Goal: Task Accomplishment & Management: Manage account settings

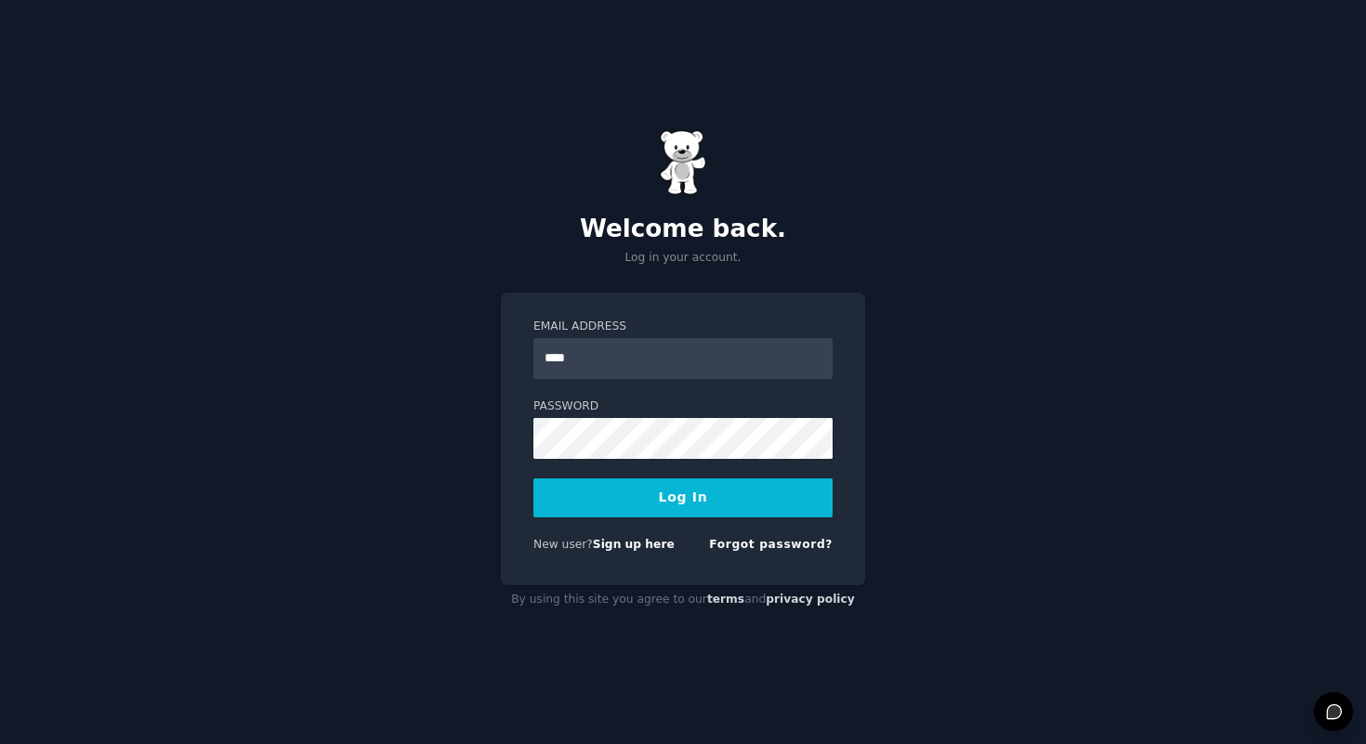
type input "**********"
click at [533, 478] on button "Log In" at bounding box center [682, 497] width 299 height 39
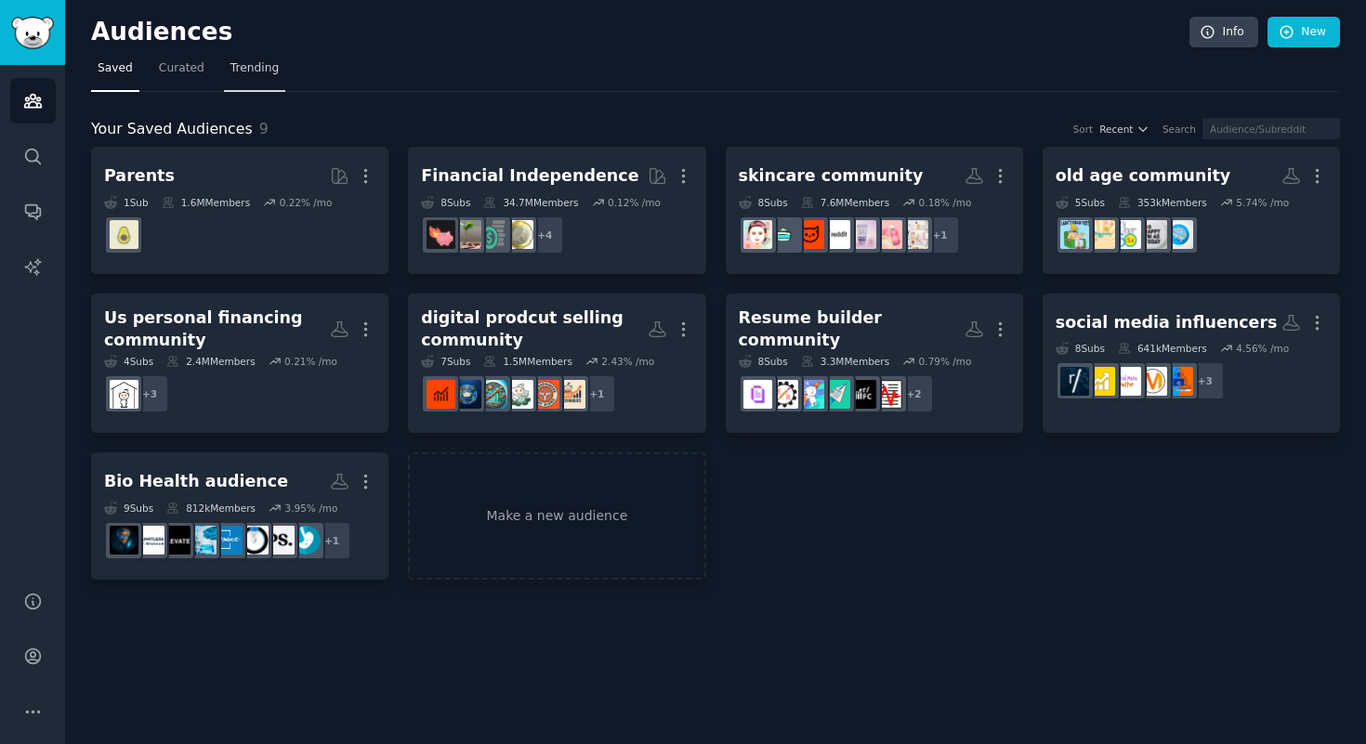
click at [255, 77] on link "Trending" at bounding box center [254, 73] width 61 height 38
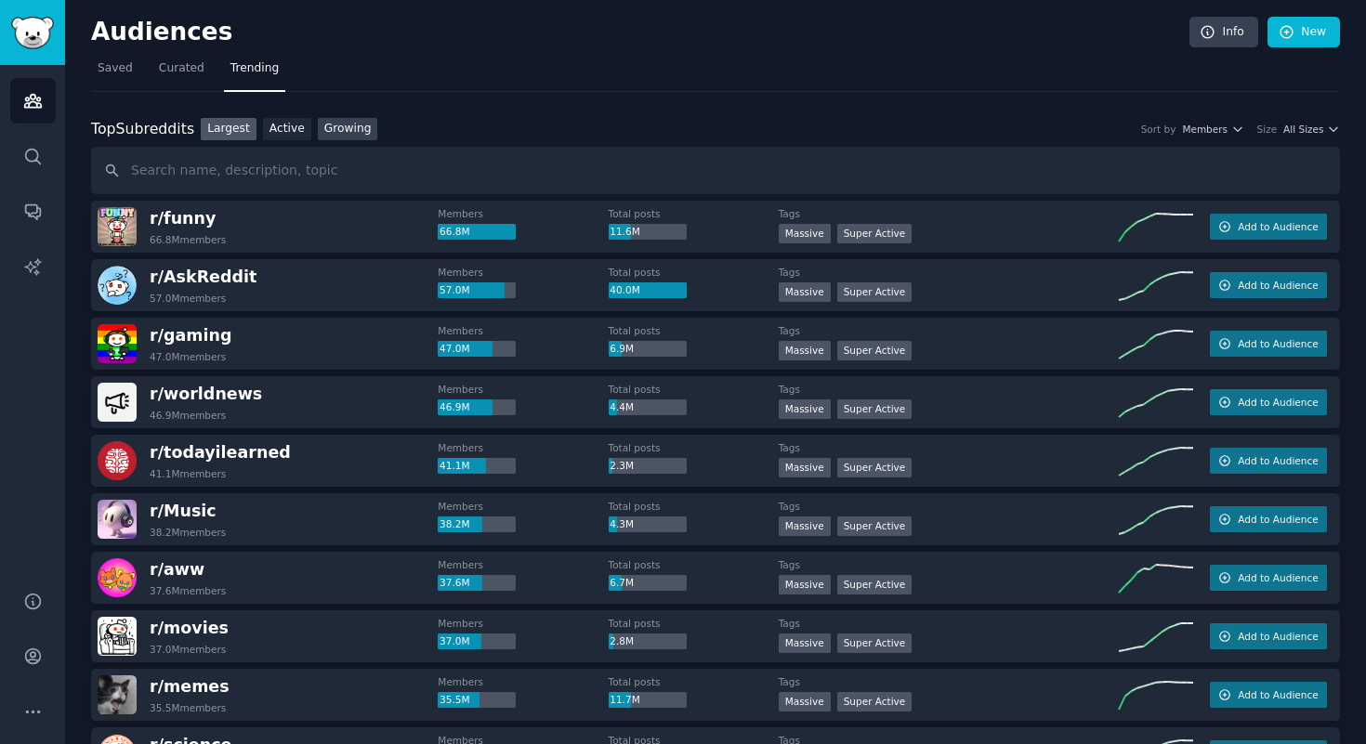
click at [336, 125] on link "Growing" at bounding box center [348, 129] width 60 height 23
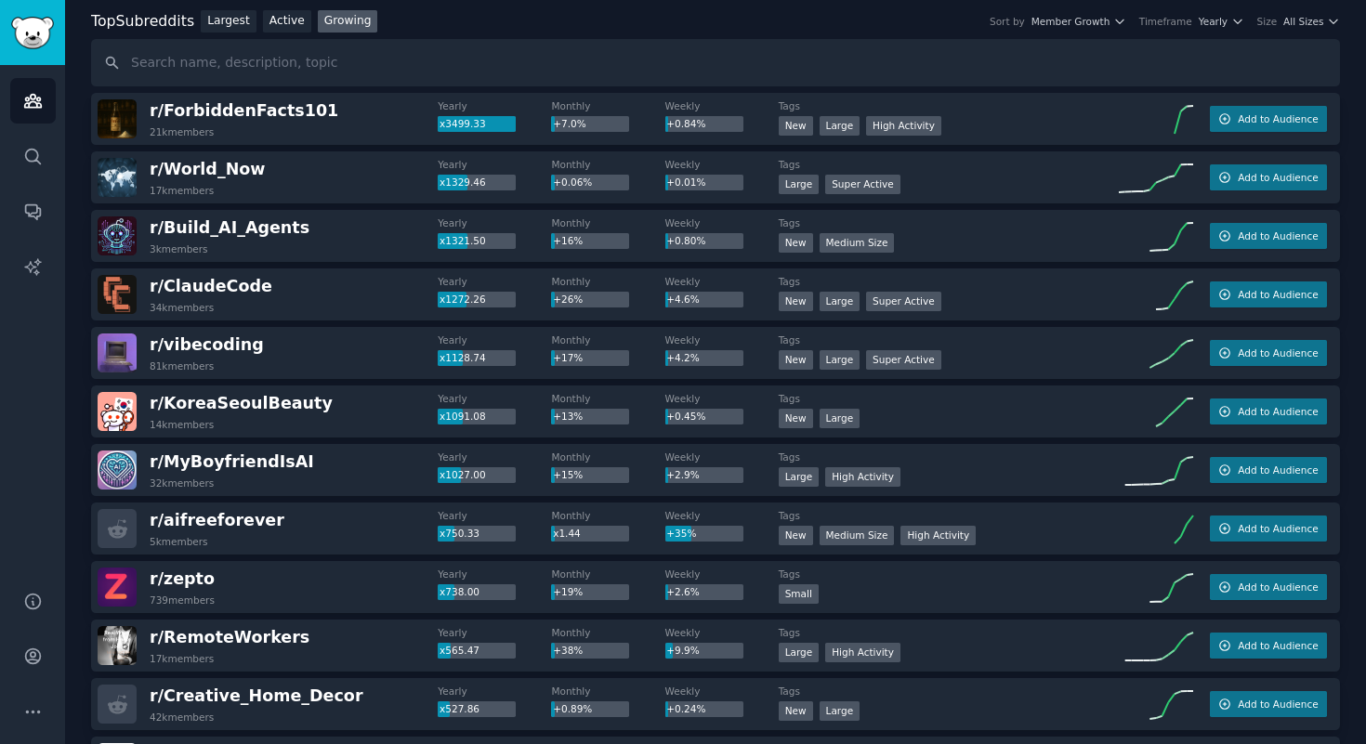
scroll to position [112, 0]
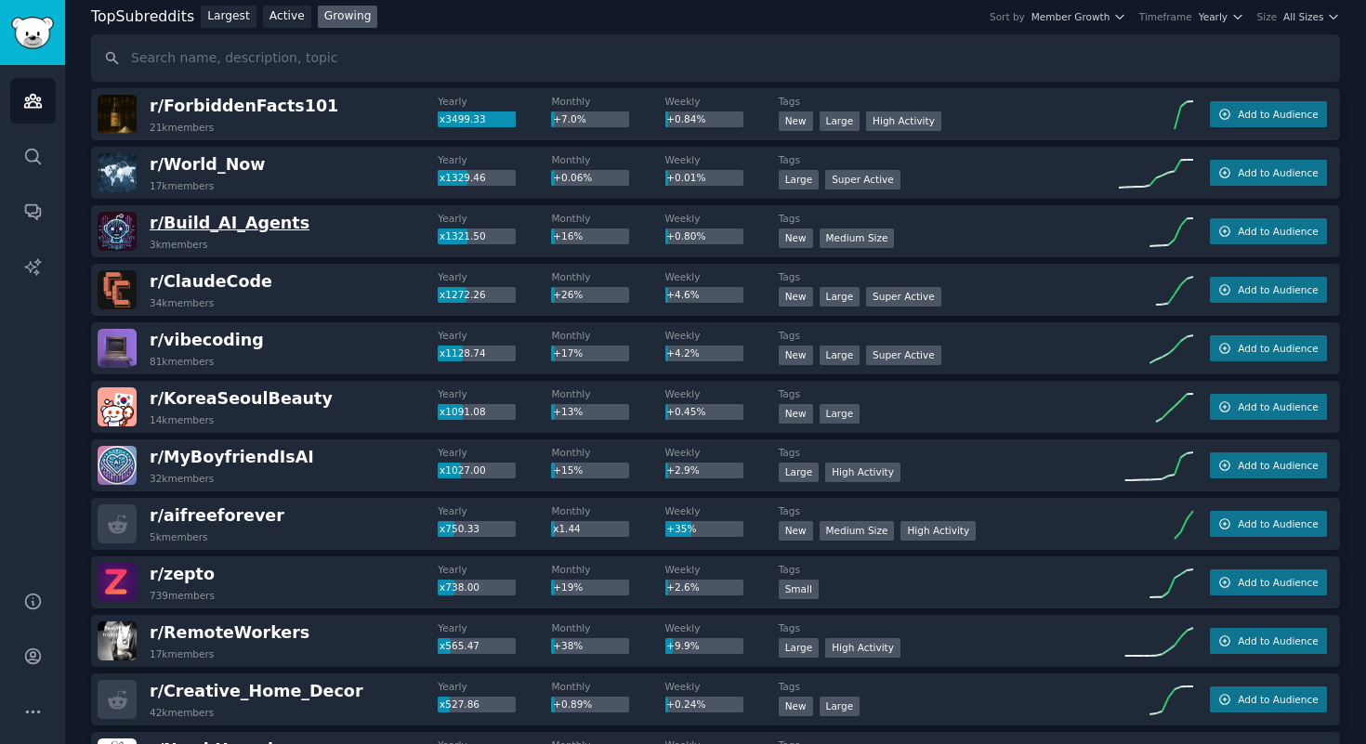
click at [238, 227] on span "r/ Build_AI_Agents" at bounding box center [230, 223] width 160 height 19
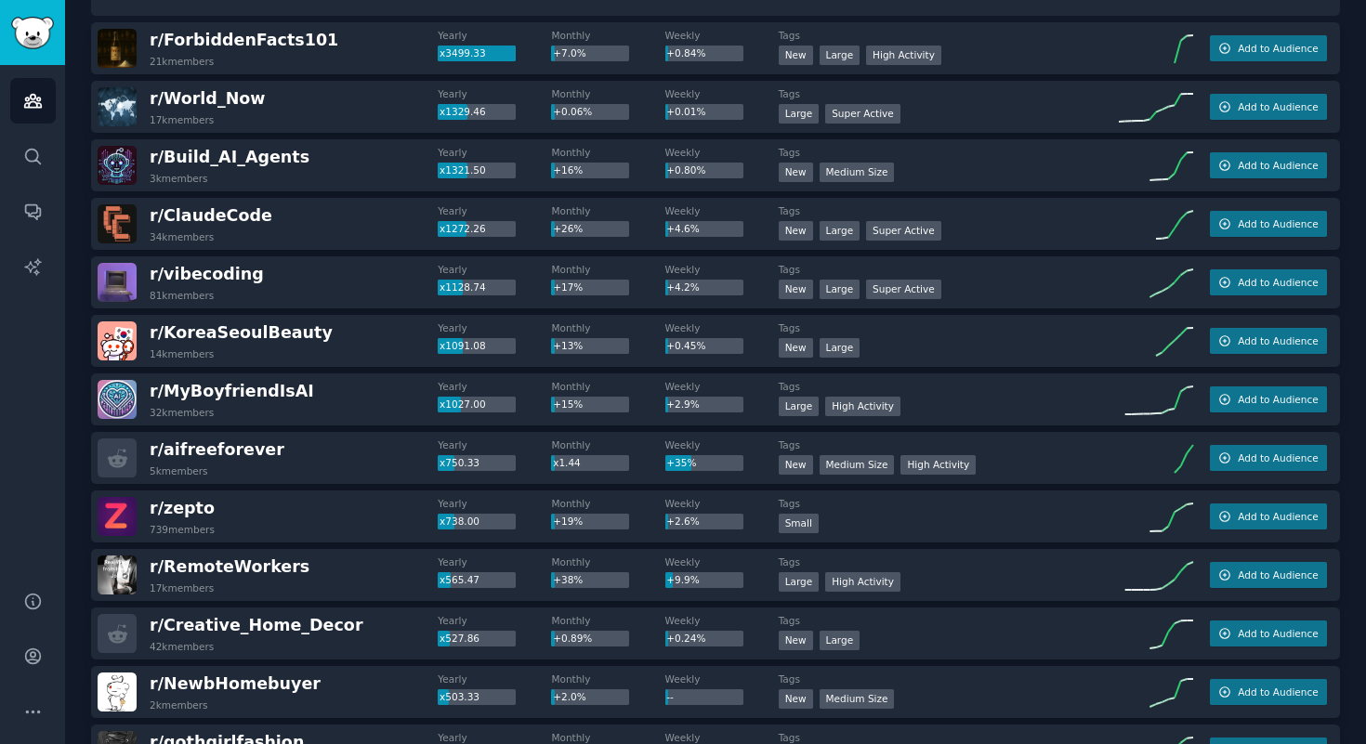
scroll to position [0, 0]
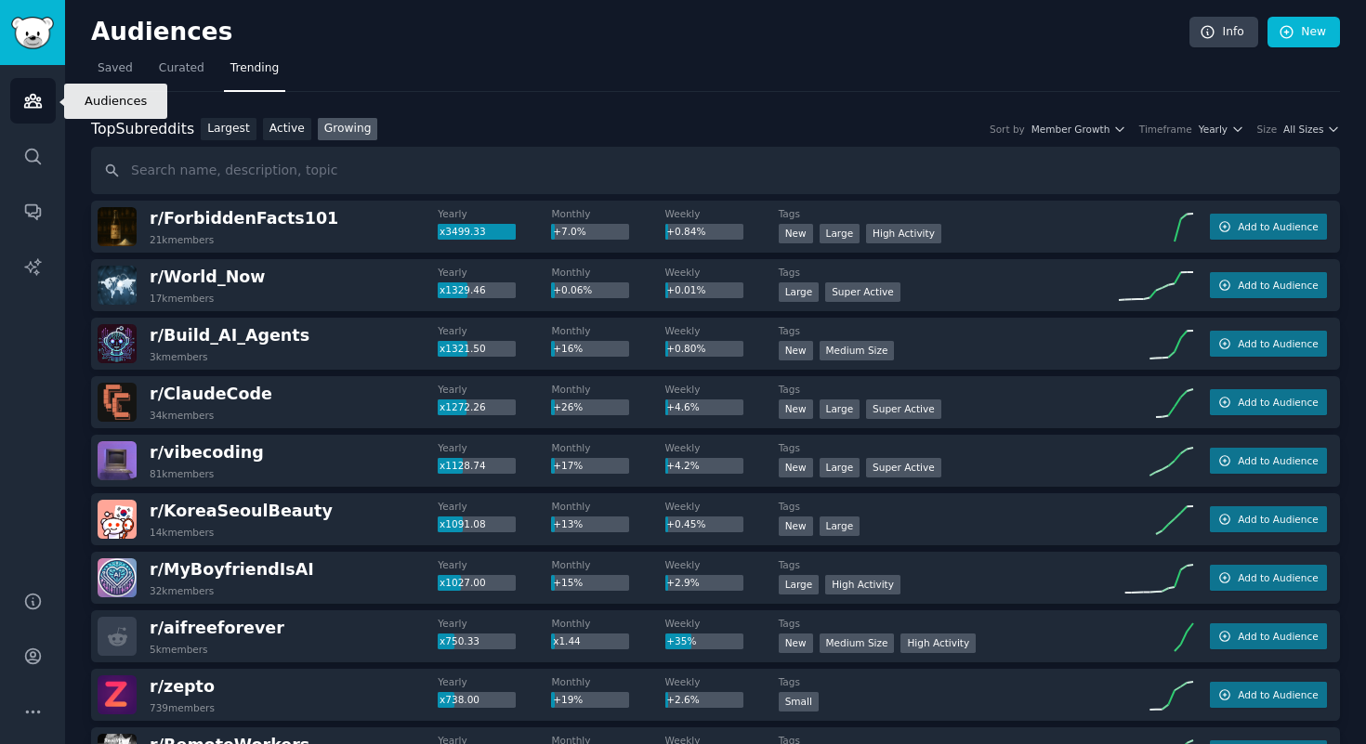
click at [40, 92] on icon "Sidebar" at bounding box center [33, 101] width 20 height 20
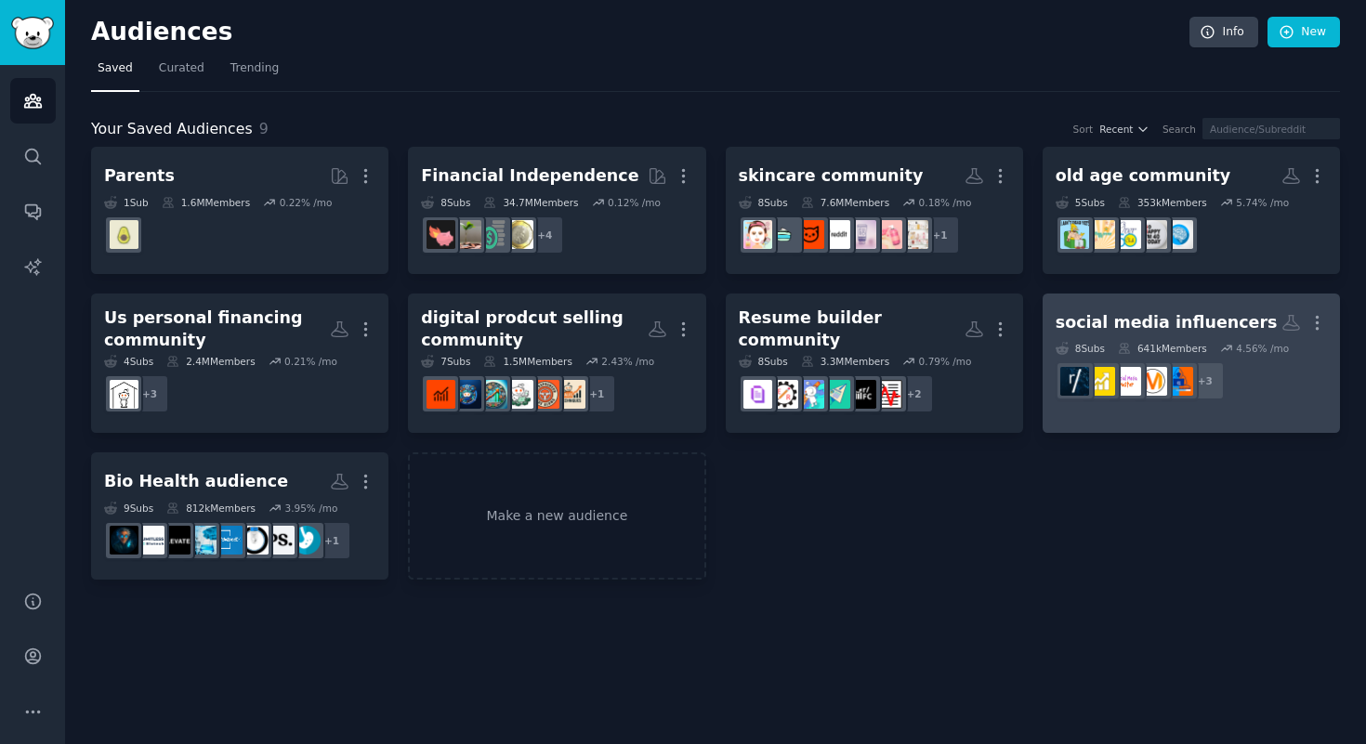
click at [1123, 316] on div "social media influencers" at bounding box center [1166, 322] width 222 height 23
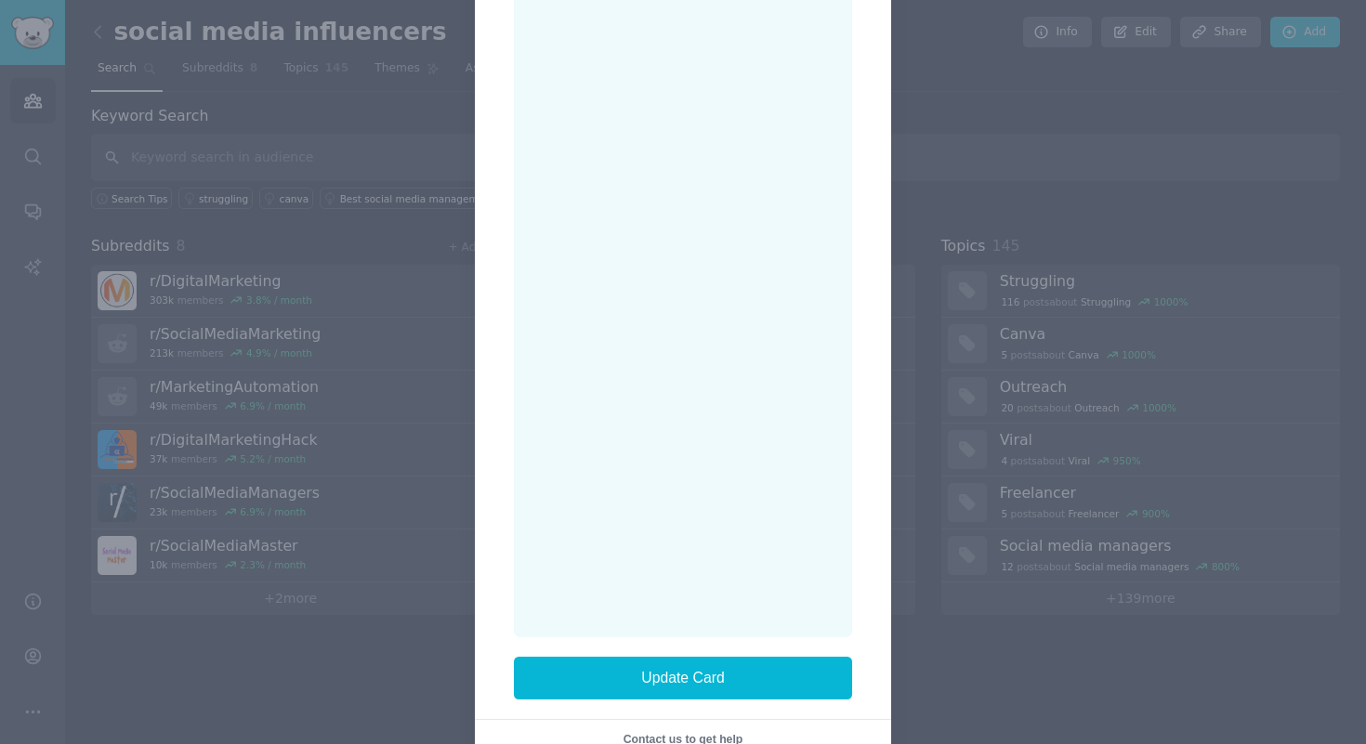
scroll to position [545, 0]
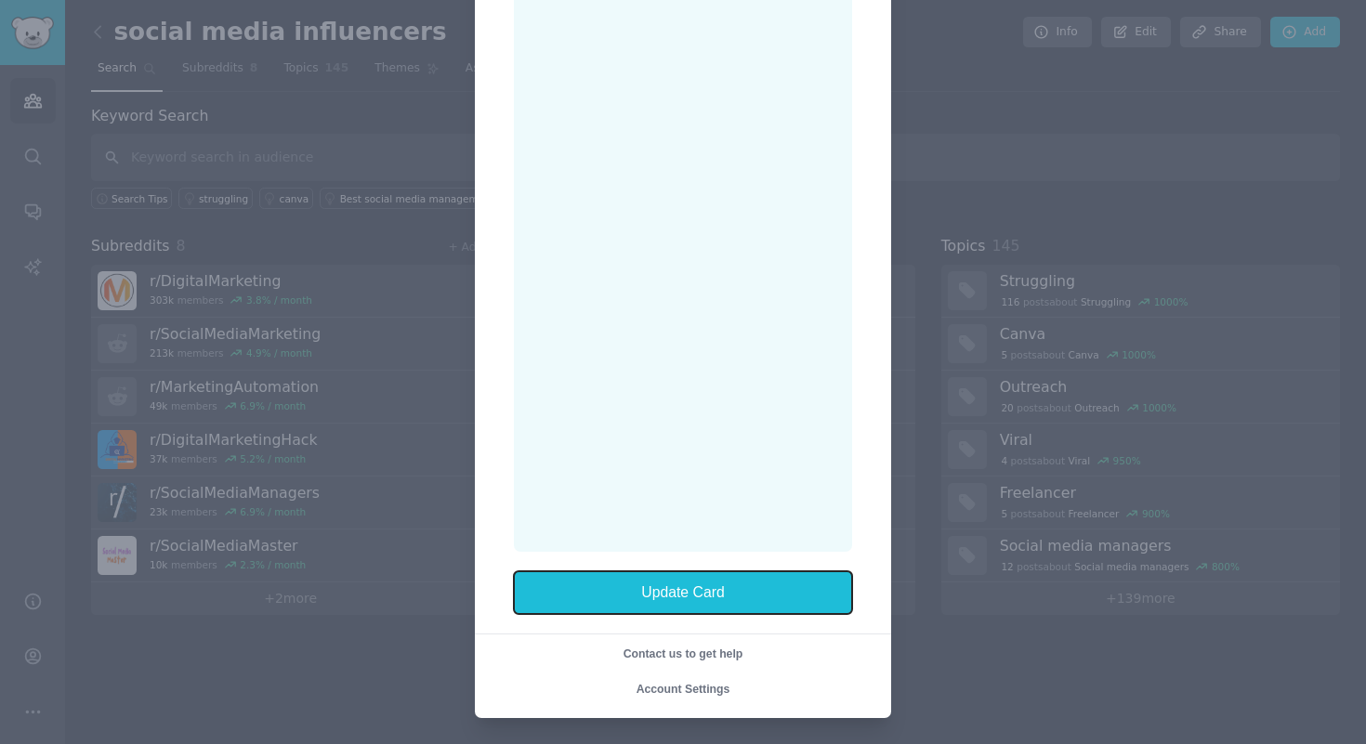
click at [648, 597] on button "Update Card" at bounding box center [683, 592] width 338 height 43
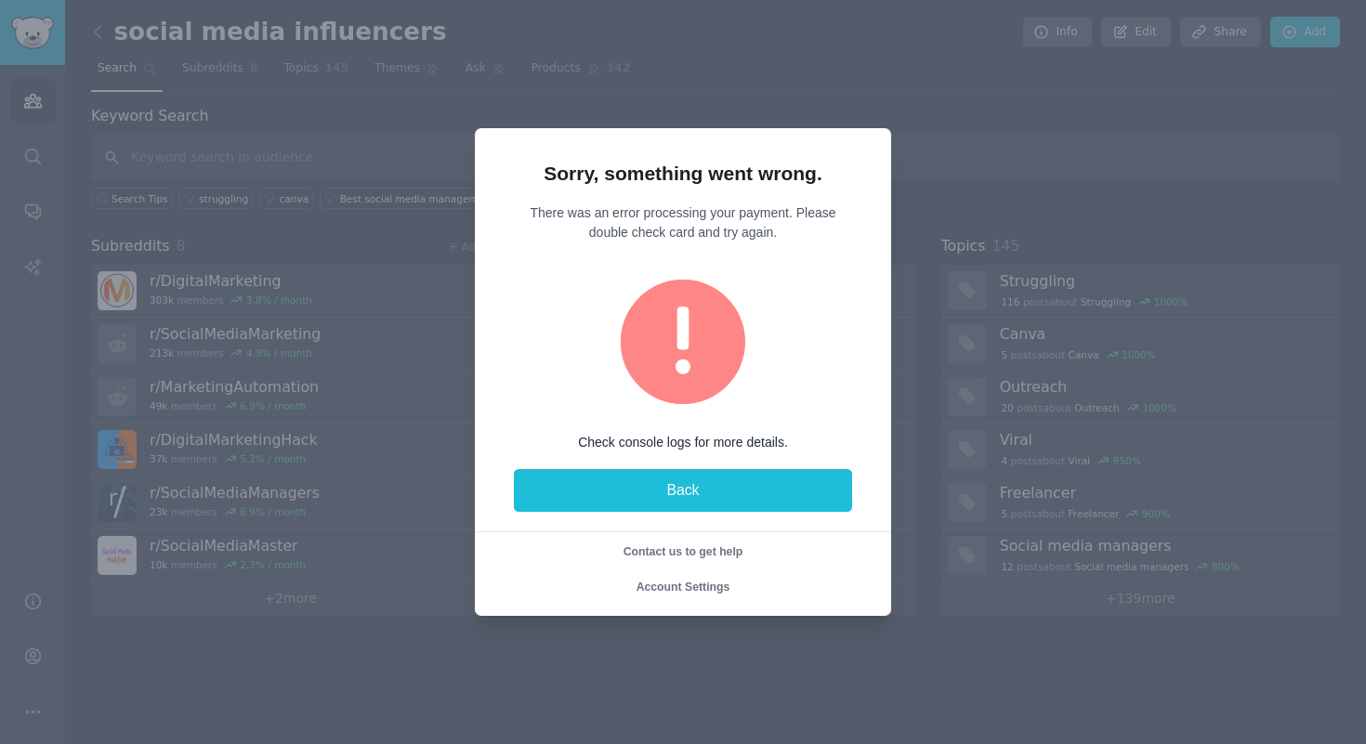
scroll to position [0, 0]
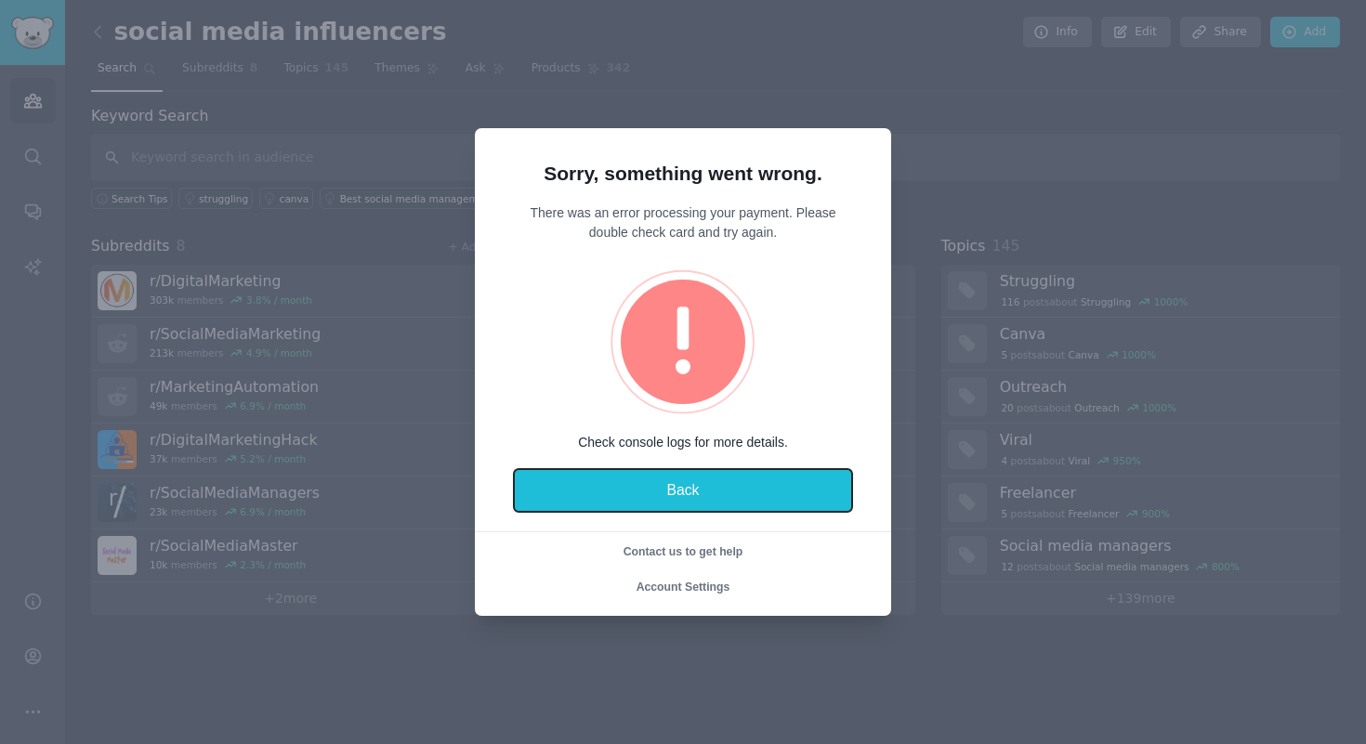
click at [674, 491] on button "Back" at bounding box center [683, 490] width 338 height 43
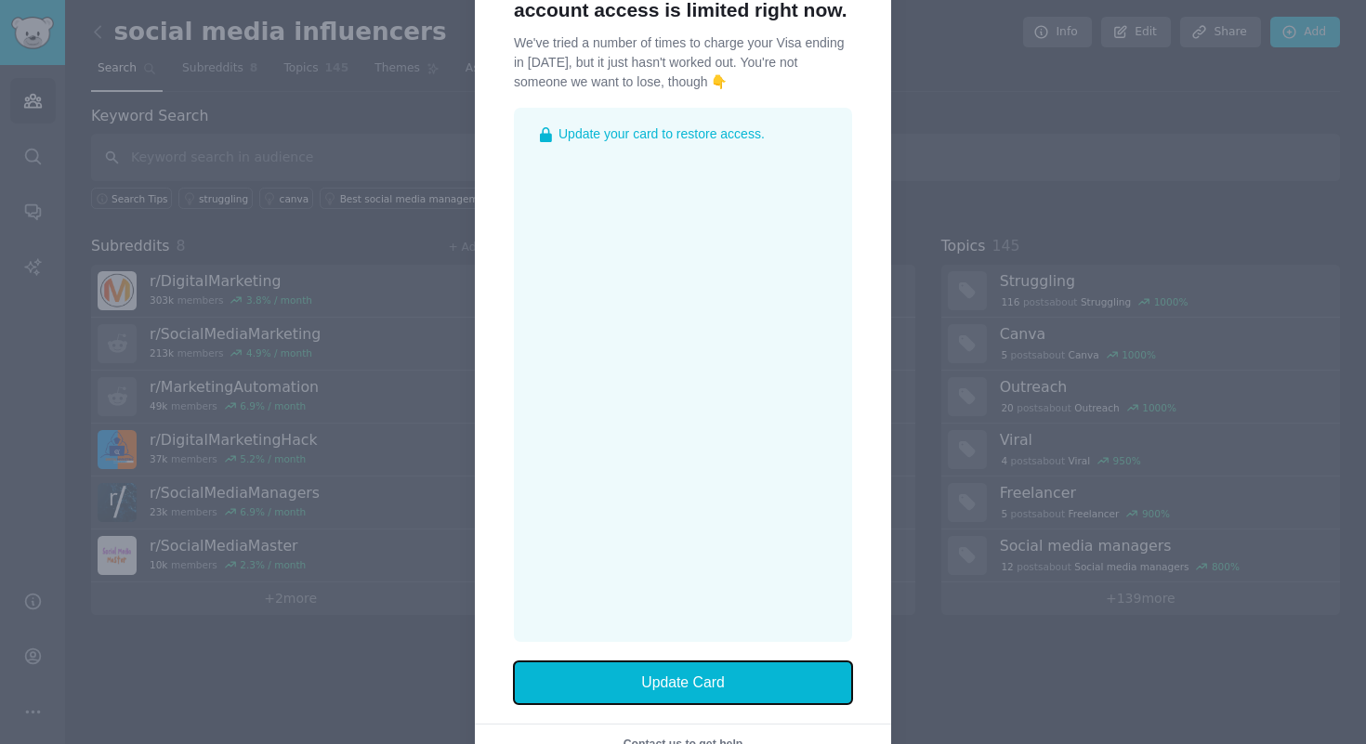
scroll to position [183, 0]
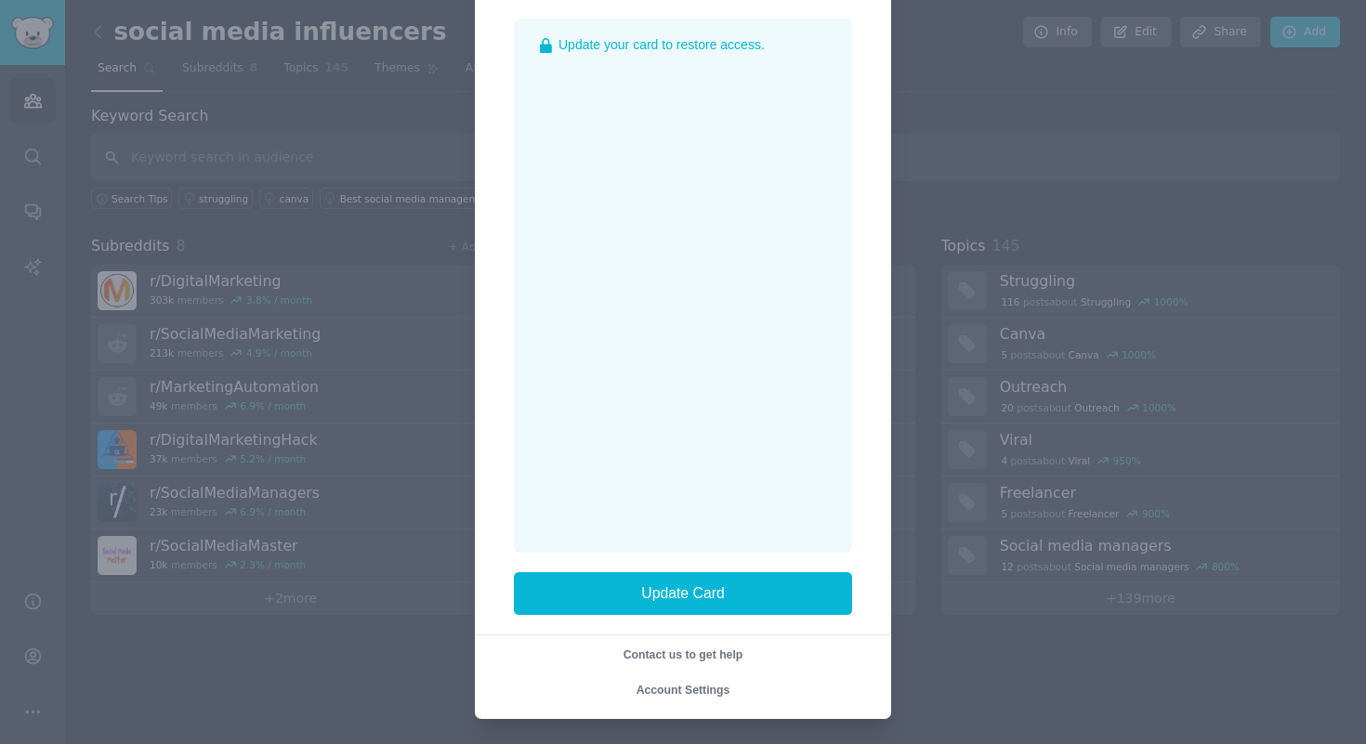
click at [688, 691] on span "Account Settings" at bounding box center [683, 690] width 94 height 13
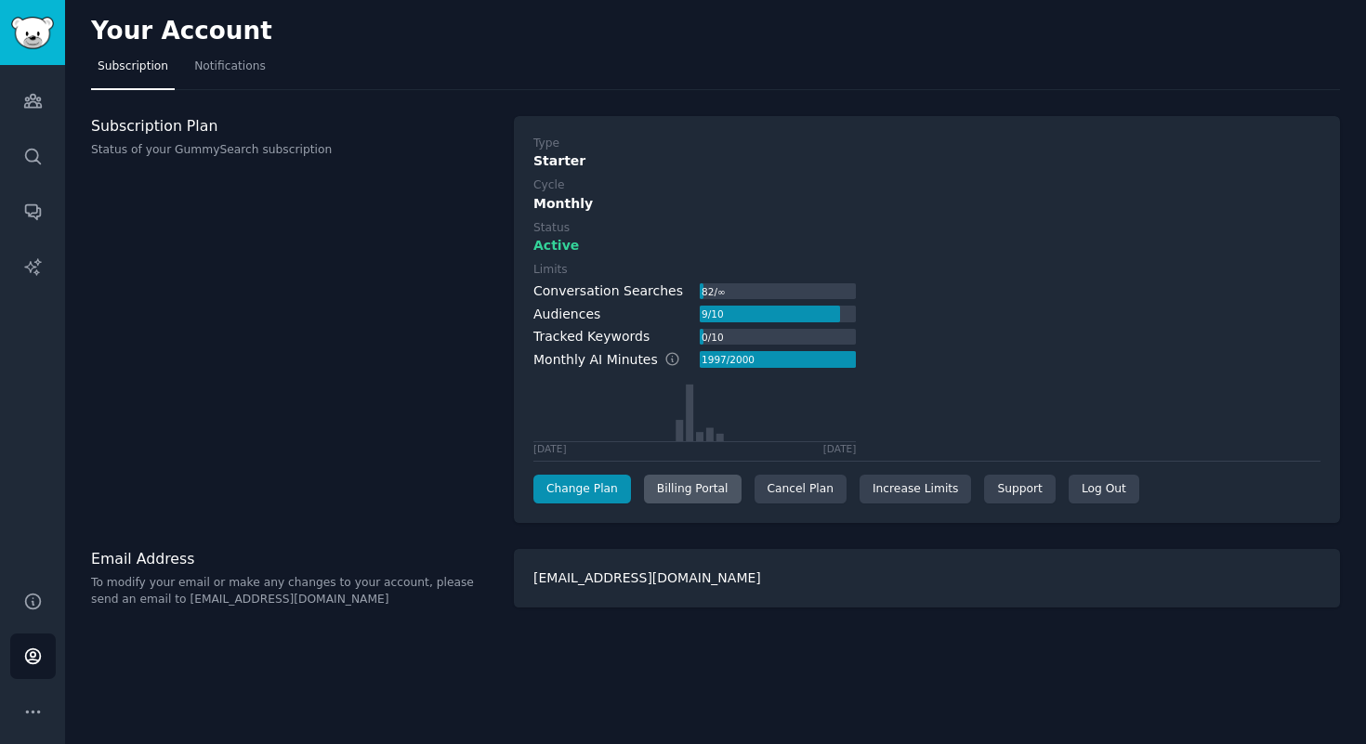
click at [701, 486] on div "Billing Portal" at bounding box center [693, 490] width 98 height 30
click at [31, 705] on icon "Sidebar" at bounding box center [33, 712] width 20 height 20
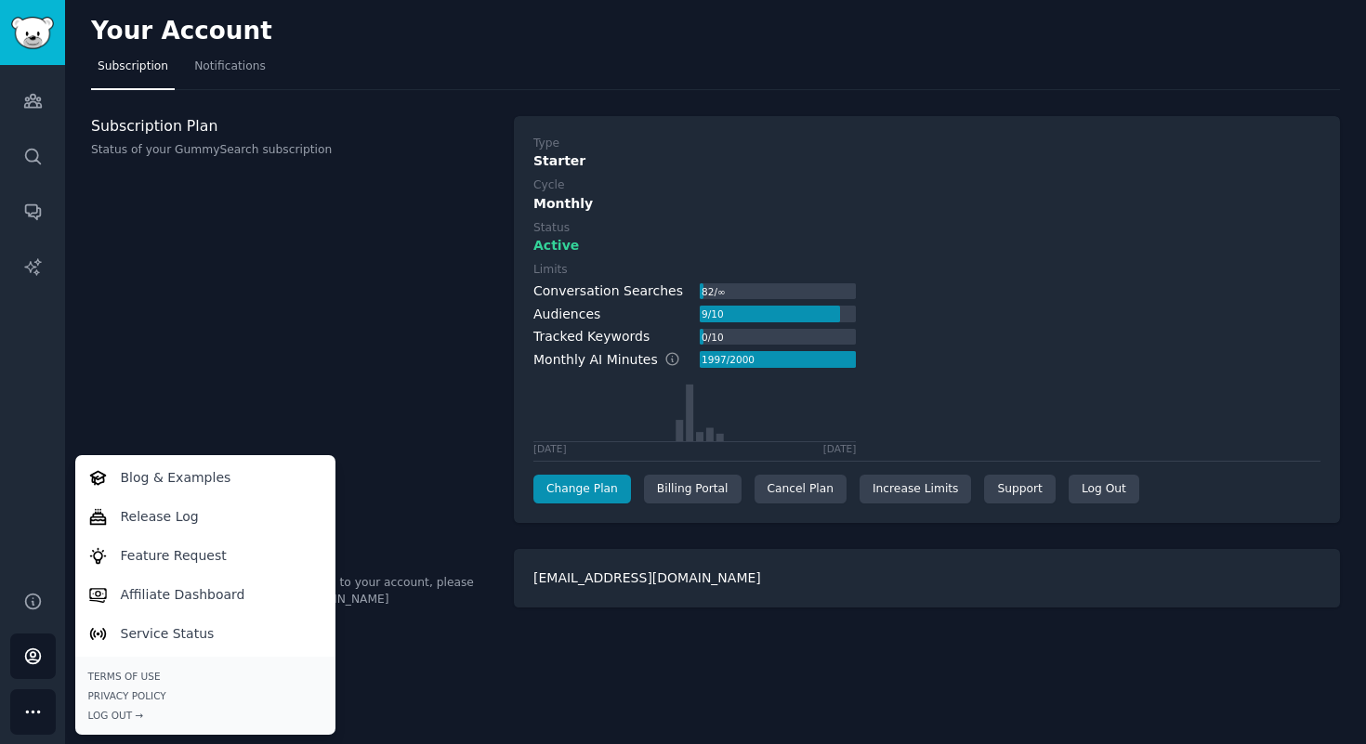
click at [417, 506] on div "Subscription Plan Status of your GummySearch subscription" at bounding box center [292, 320] width 403 height 408
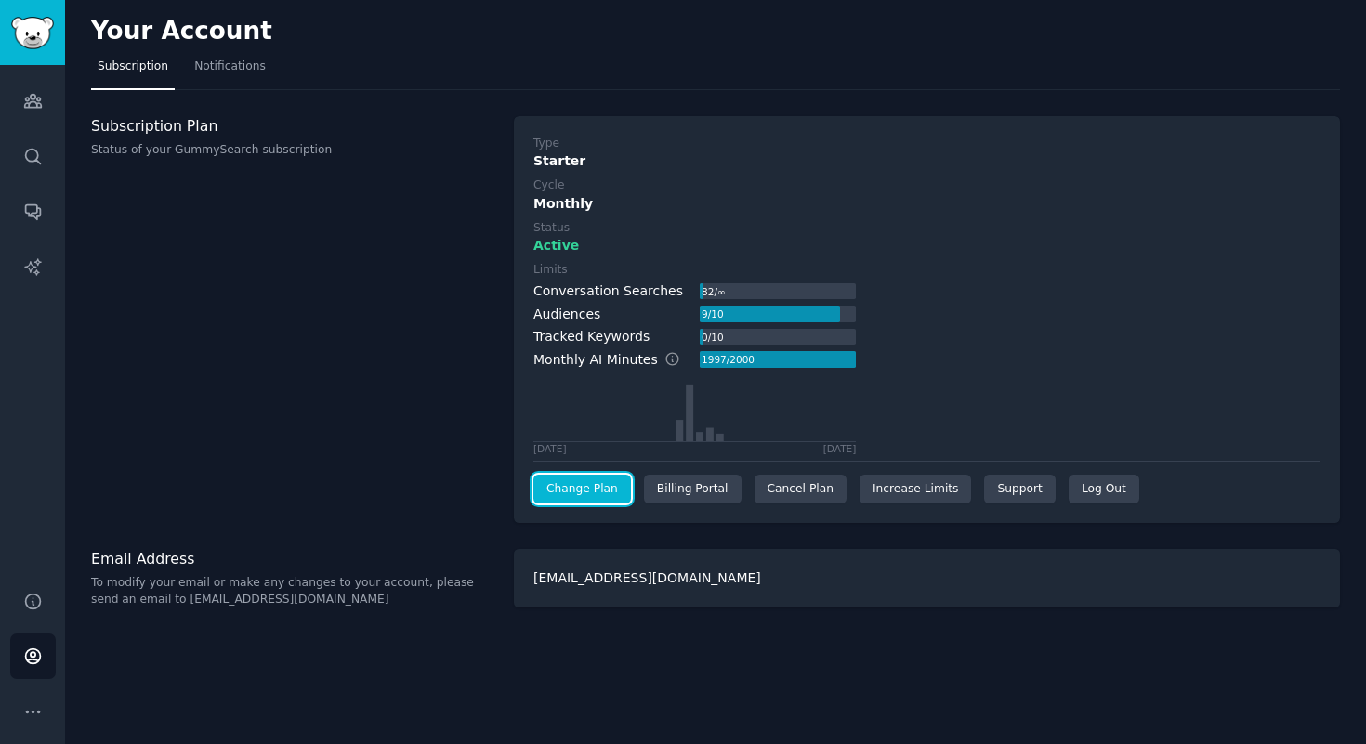
click at [586, 492] on link "Change Plan" at bounding box center [582, 490] width 98 height 30
click at [37, 37] on img "Sidebar" at bounding box center [32, 33] width 43 height 33
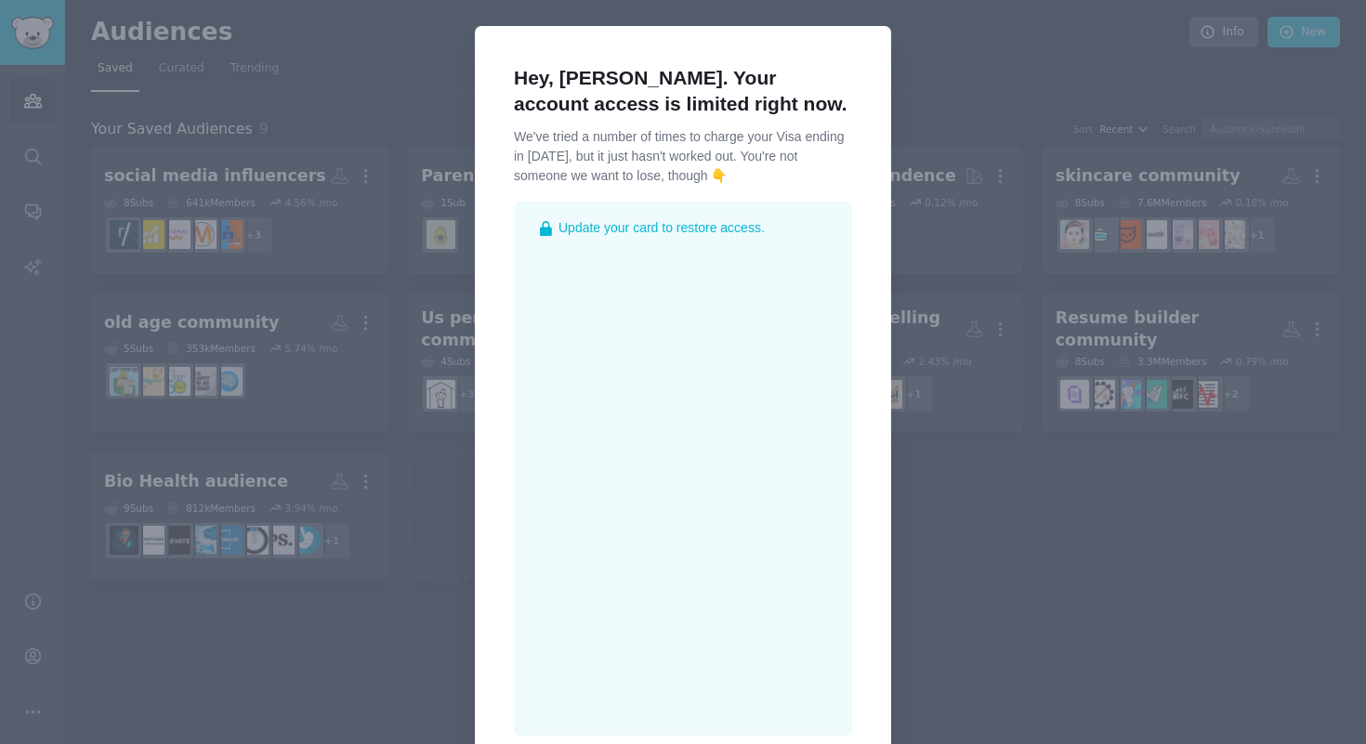
scroll to position [183, 0]
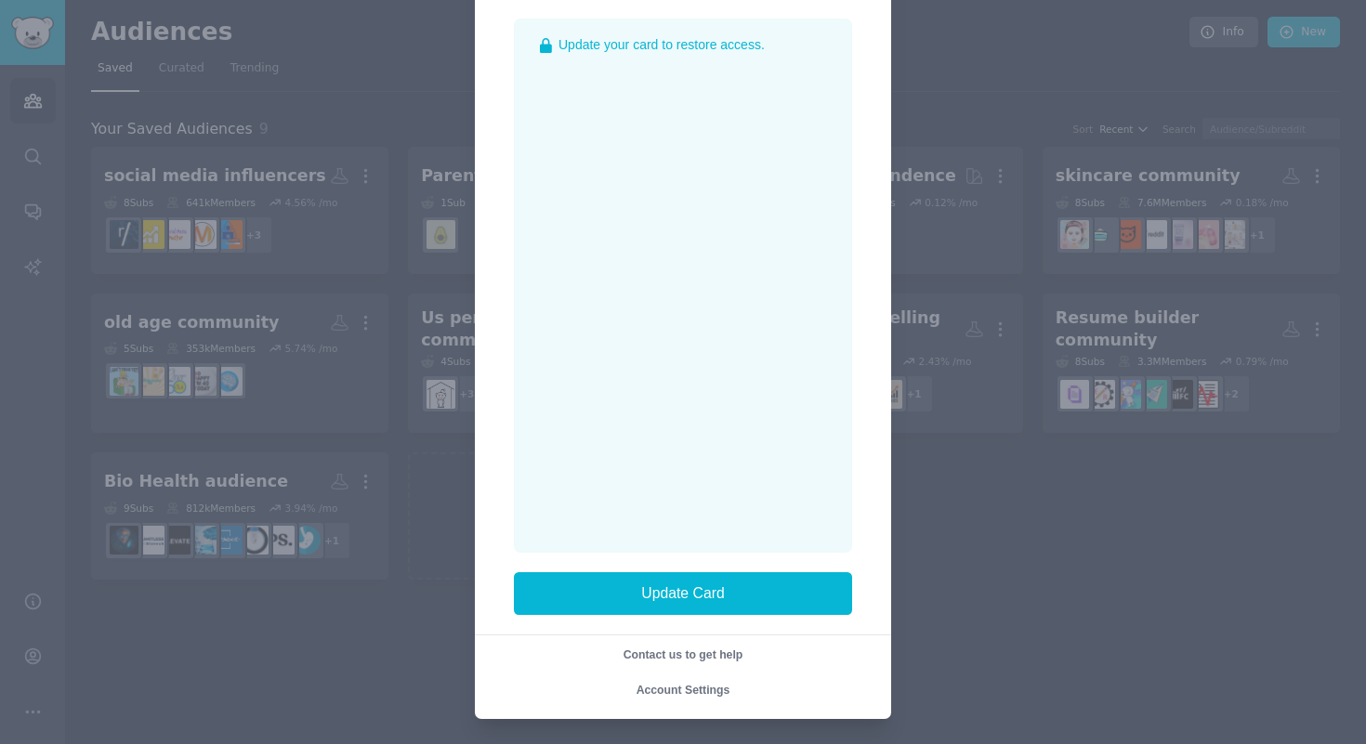
click at [1029, 60] on div at bounding box center [683, 372] width 1366 height 744
